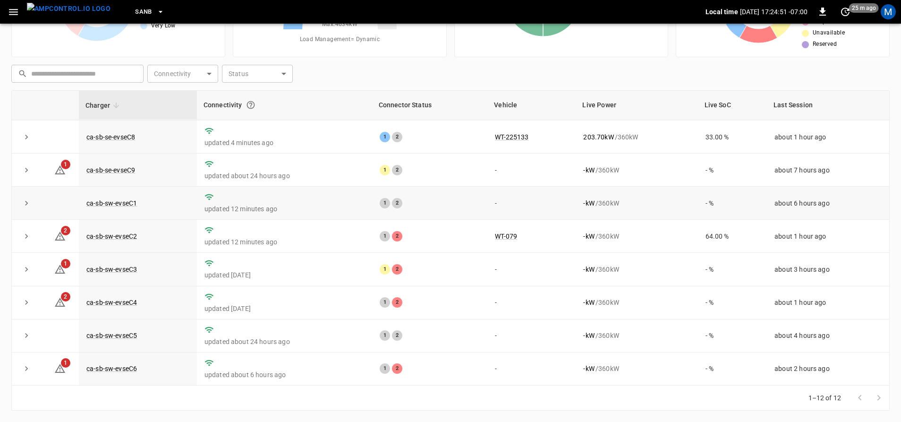
scroll to position [137, 0]
click at [120, 303] on link "ca-sb-sw-evseC4" at bounding box center [112, 302] width 54 height 11
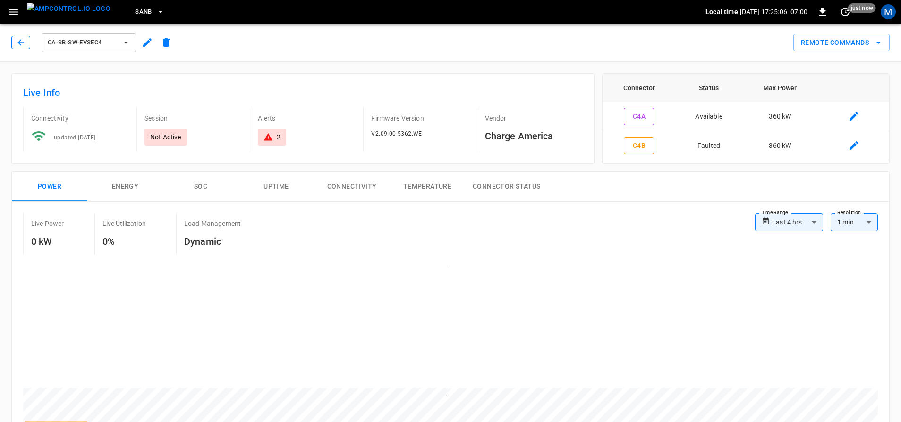
click at [18, 44] on icon "button" at bounding box center [20, 42] width 9 height 9
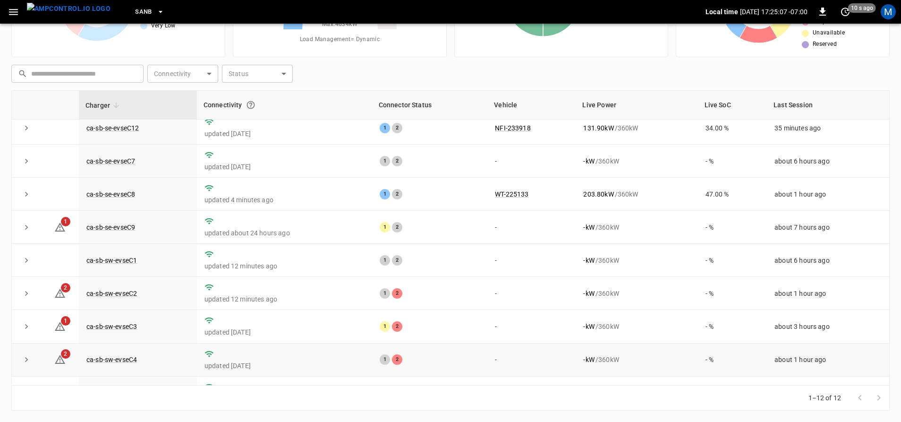
scroll to position [137, 0]
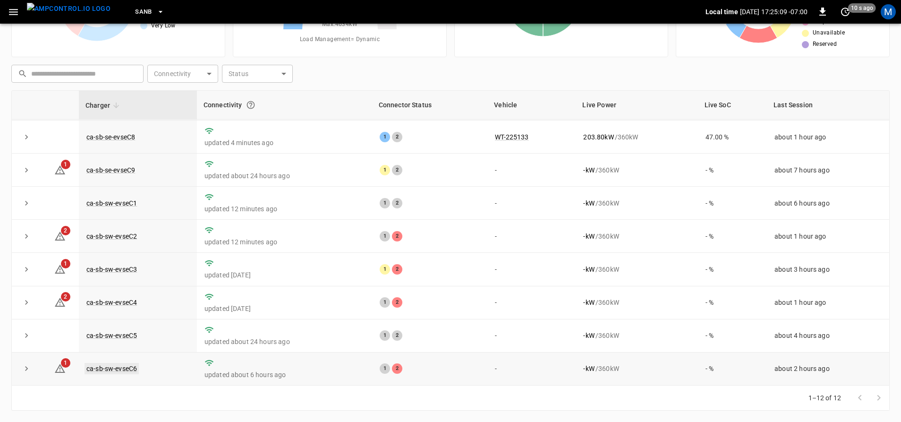
click at [125, 368] on link "ca-sb-sw-evseC6" at bounding box center [112, 368] width 54 height 11
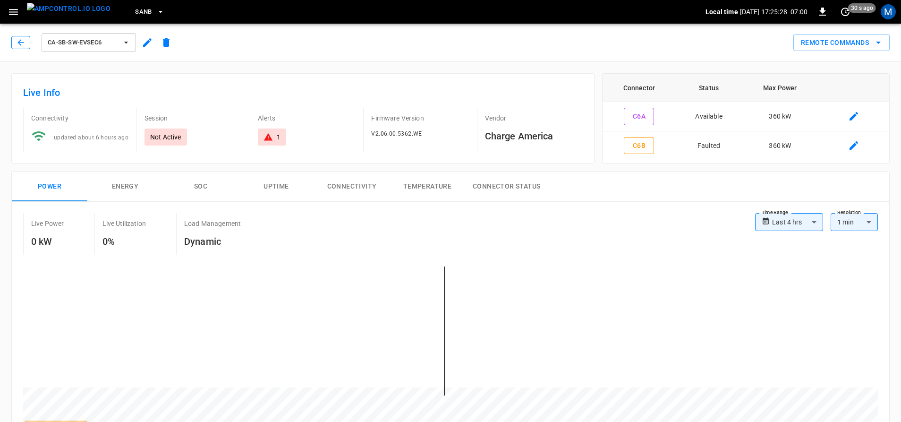
click at [18, 42] on icon "button" at bounding box center [20, 42] width 9 height 9
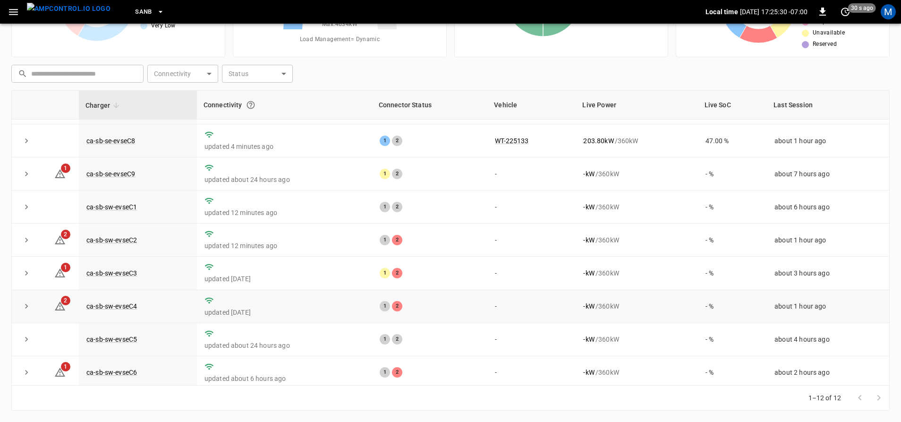
scroll to position [137, 0]
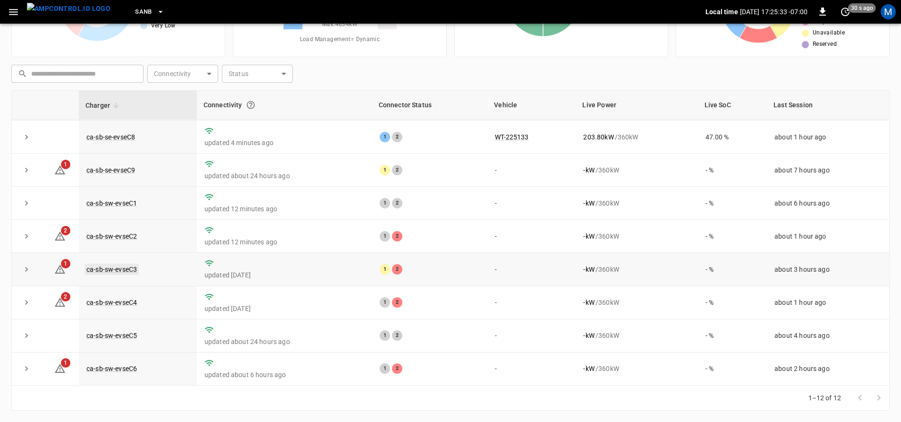
click at [130, 268] on link "ca-sb-sw-evseC3" at bounding box center [112, 268] width 54 height 11
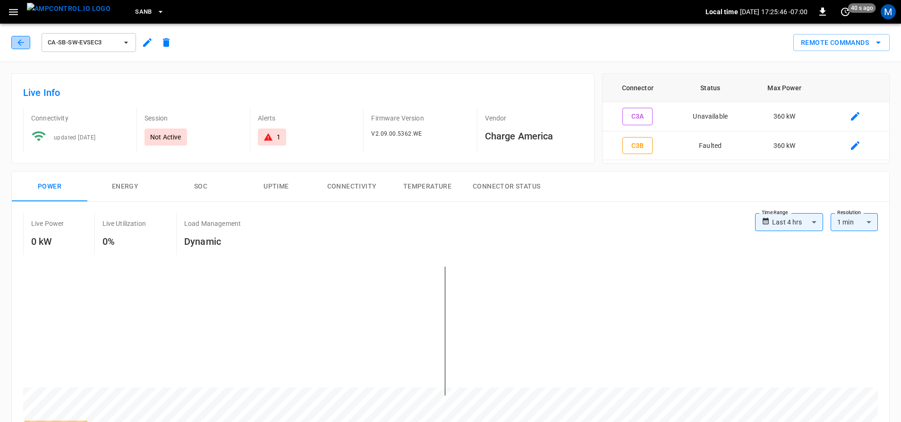
click at [18, 39] on icon "button" at bounding box center [20, 42] width 9 height 9
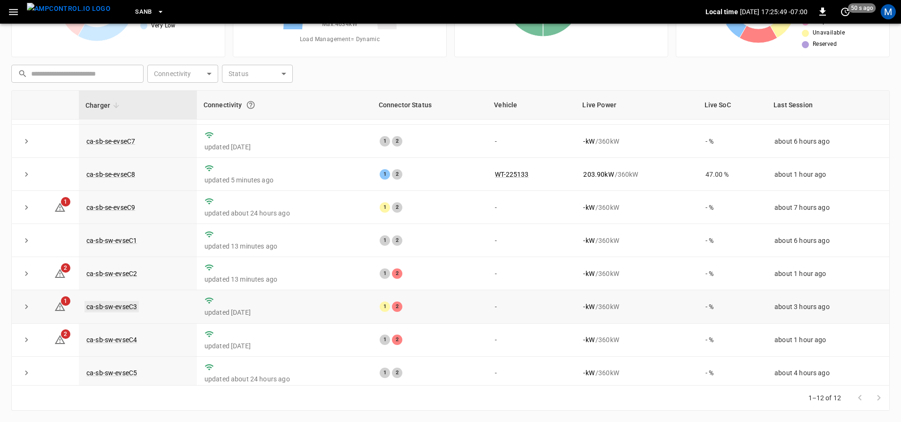
scroll to position [94, 0]
click at [119, 277] on link "ca-sb-sw-evseC2" at bounding box center [112, 272] width 54 height 11
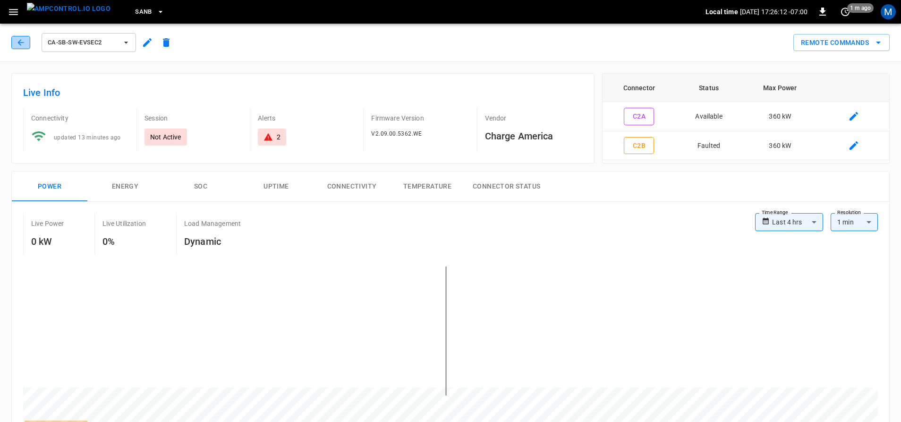
click at [16, 42] on button "button" at bounding box center [20, 42] width 19 height 13
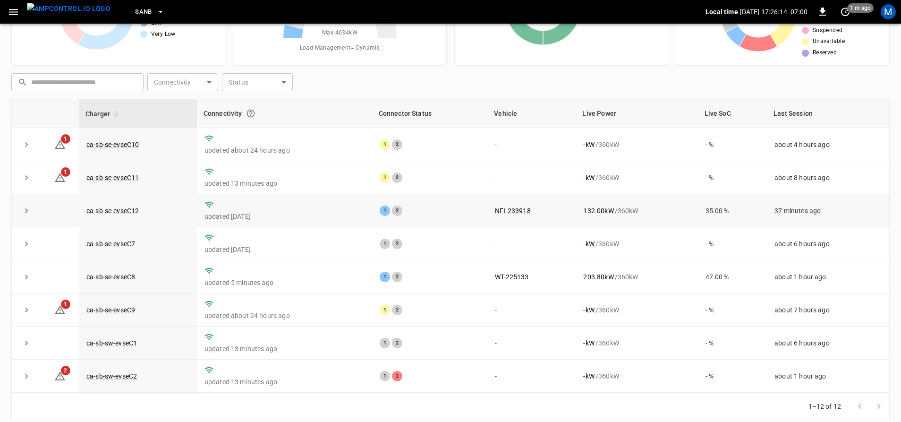
scroll to position [98, 0]
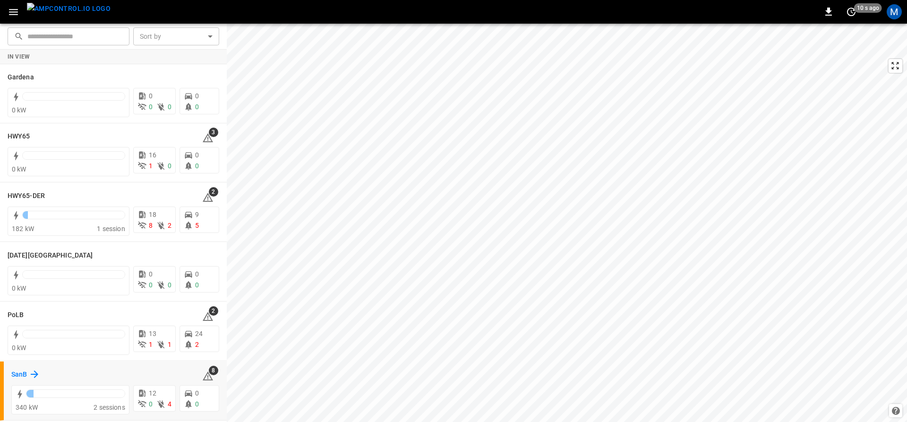
click at [25, 377] on h6 "SanB" at bounding box center [19, 374] width 16 height 10
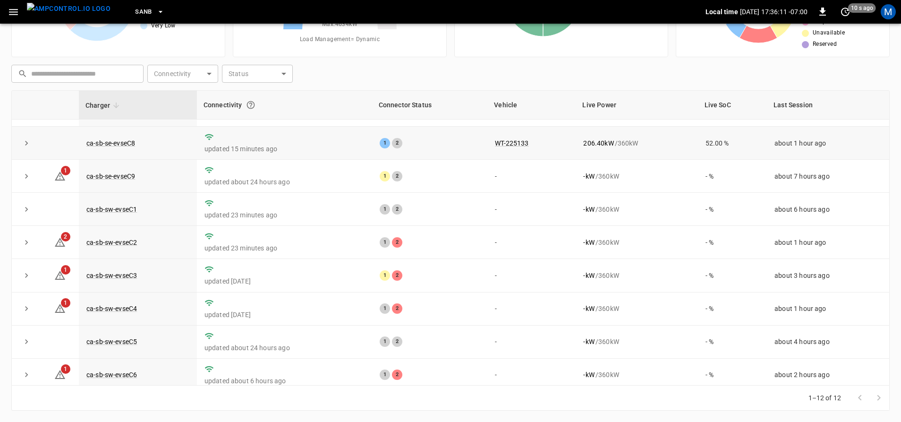
scroll to position [137, 0]
